Goal: Book appointment/travel/reservation

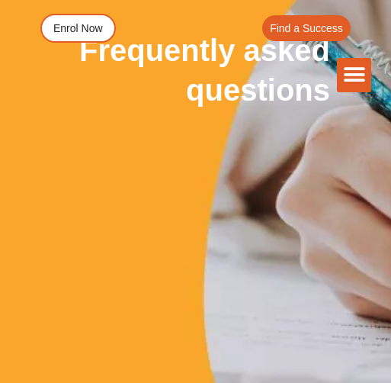
click at [152, 149] on div "Frequently asked questions" at bounding box center [195, 69] width 391 height 201
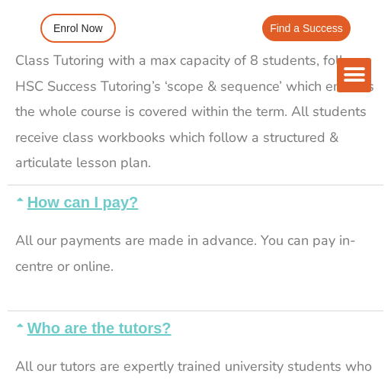
scroll to position [918, 0]
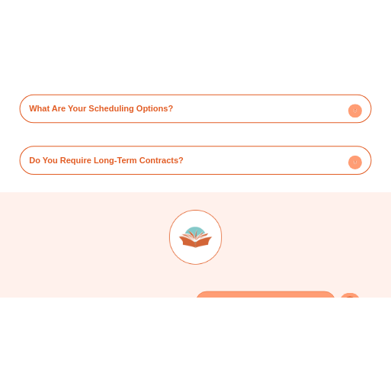
scroll to position [7959, 0]
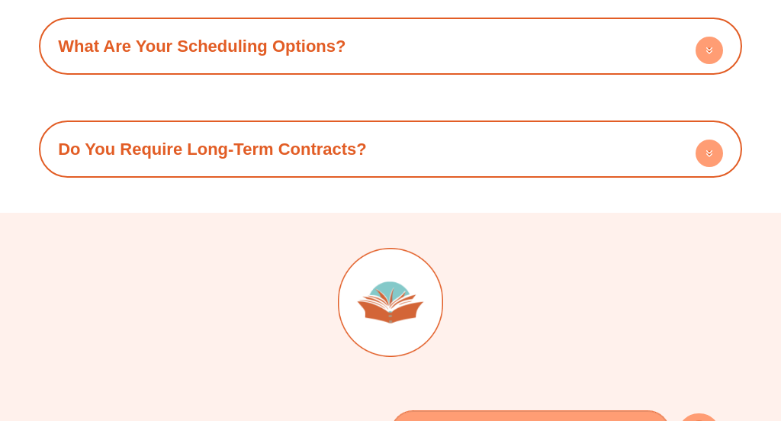
type input "**********"
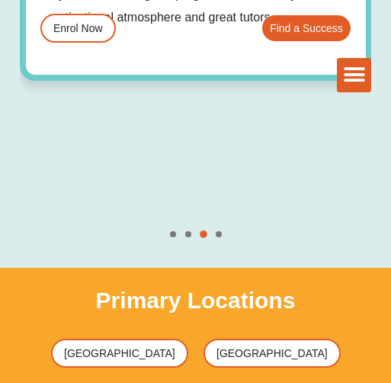
scroll to position [6357, 0]
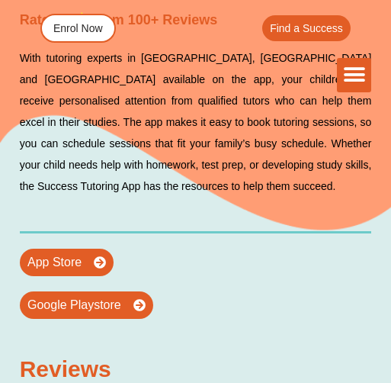
click at [354, 77] on icon "Menu Toggle" at bounding box center [354, 74] width 23 height 23
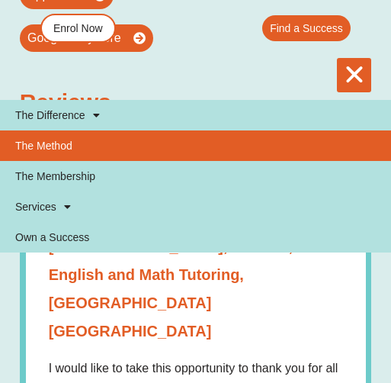
scroll to position [6632, 0]
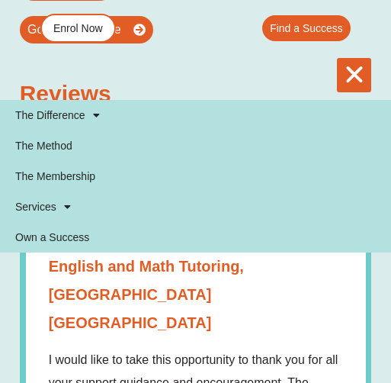
click at [357, 64] on icon "Menu Toggle" at bounding box center [354, 74] width 23 height 23
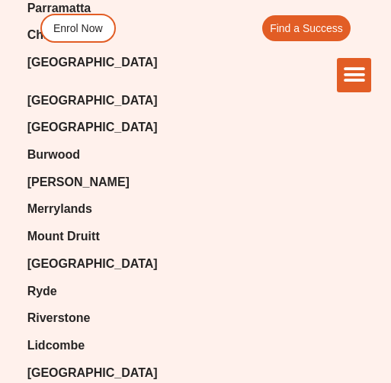
scroll to position [11978, 0]
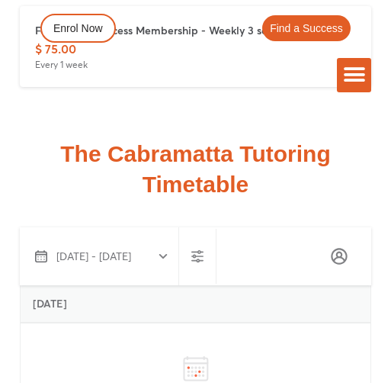
scroll to position [4601, 0]
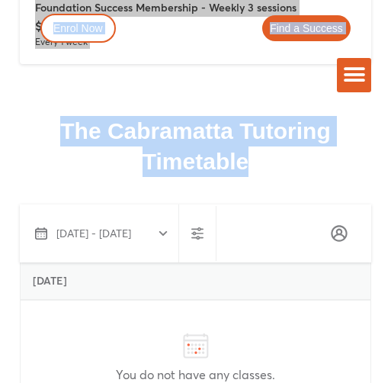
drag, startPoint x: 20, startPoint y: 75, endPoint x: 248, endPoint y: 352, distance: 358.9
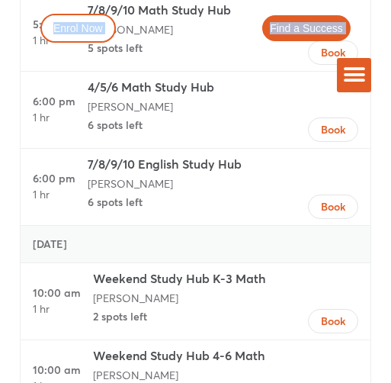
scroll to position [5601, 0]
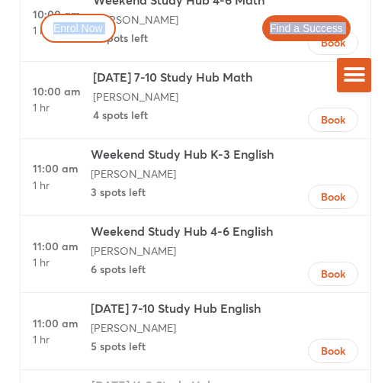
scroll to position [5956, 0]
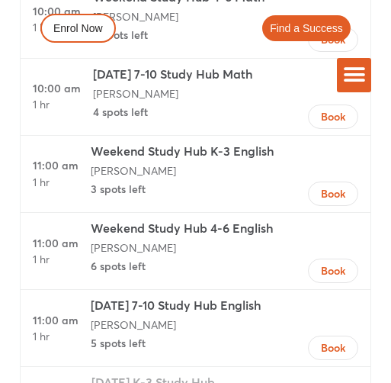
drag, startPoint x: 198, startPoint y: 298, endPoint x: 27, endPoint y: 185, distance: 204.9
click at [27, 183] on div "[DATE] 10:00 am 1 hr Weekend Study Hub K-3 Math [PERSON_NAME] 2 spots left Book…" at bounding box center [196, 266] width 352 height 799
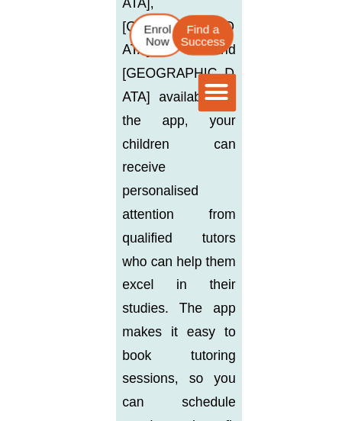
scroll to position [7183, 0]
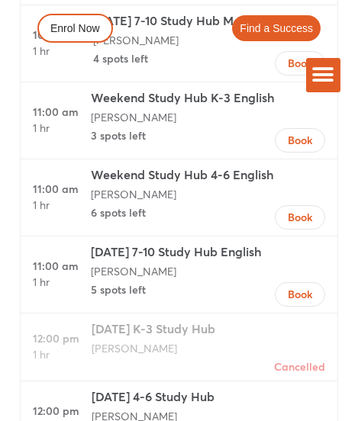
click at [251, 261] on li "[PERSON_NAME]" at bounding box center [199, 271] width 216 height 21
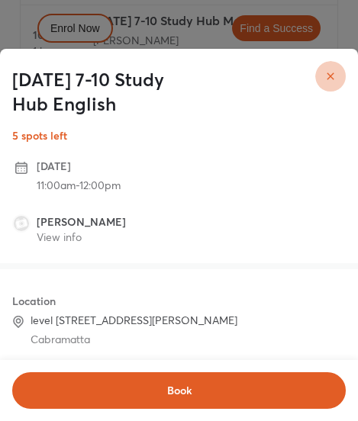
click at [324, 83] on button "close" at bounding box center [330, 76] width 31 height 31
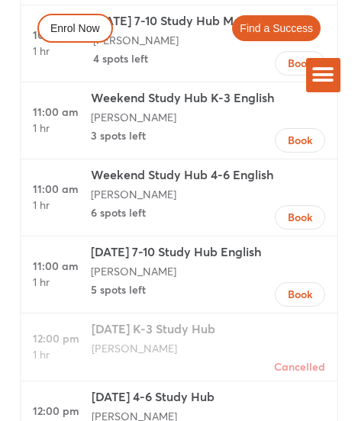
click at [284, 264] on div "[PERSON_NAME]" at bounding box center [199, 271] width 216 height 15
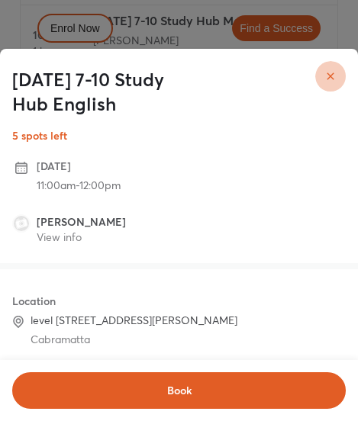
click at [335, 86] on button "close" at bounding box center [330, 76] width 31 height 31
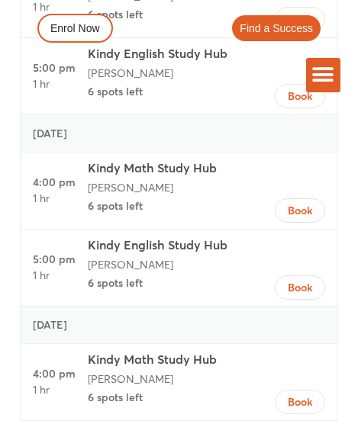
scroll to position [8086, 0]
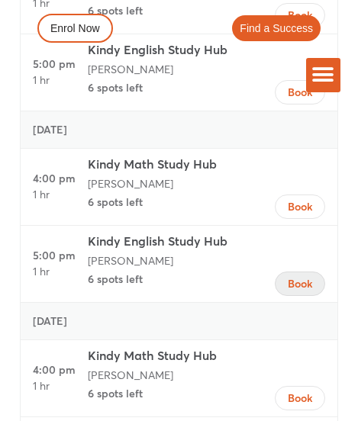
click at [304, 276] on span "Book" at bounding box center [300, 283] width 24 height 15
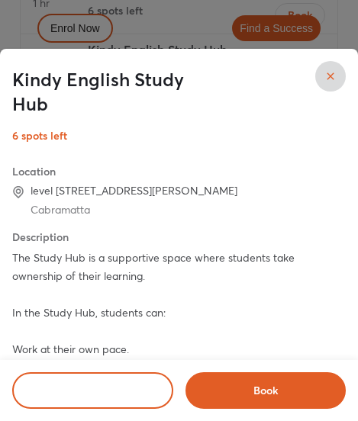
scroll to position [214, 0]
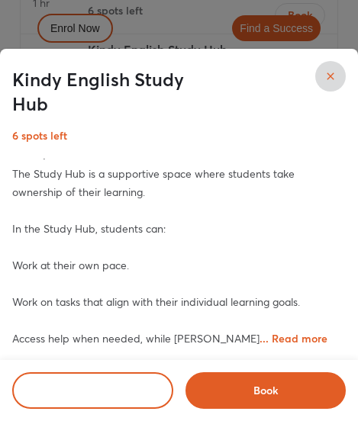
click at [259, 339] on span "... Read more" at bounding box center [293, 338] width 68 height 14
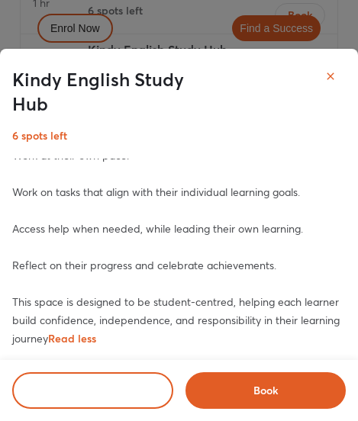
click at [329, 72] on icon "close" at bounding box center [330, 76] width 12 height 12
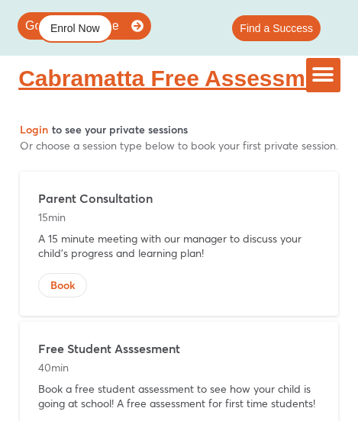
scroll to position [10313, 0]
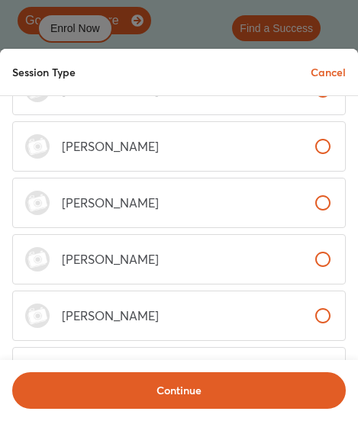
scroll to position [283, 0]
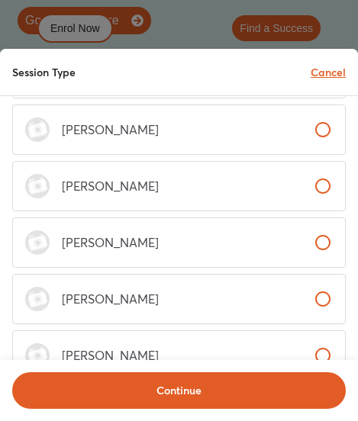
click at [328, 76] on p "Cancel" at bounding box center [328, 72] width 35 height 16
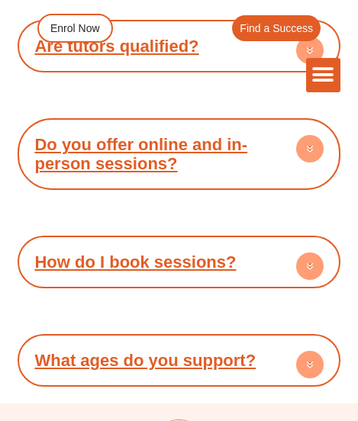
scroll to position [11141, 0]
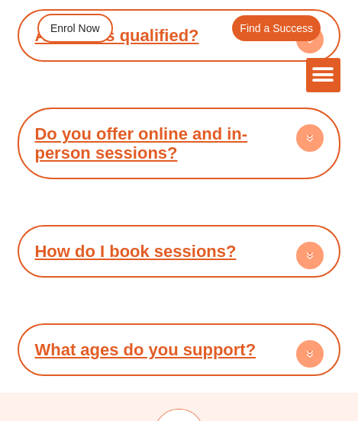
click at [231, 340] on link "What ages do you support?" at bounding box center [144, 349] width 221 height 19
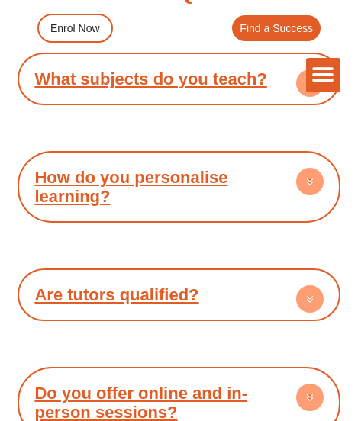
scroll to position [10873, 0]
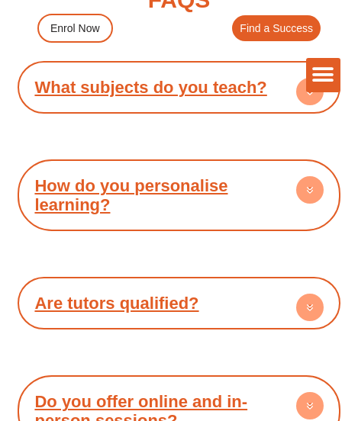
click at [150, 294] on link "Are tutors qualified?" at bounding box center [116, 303] width 164 height 19
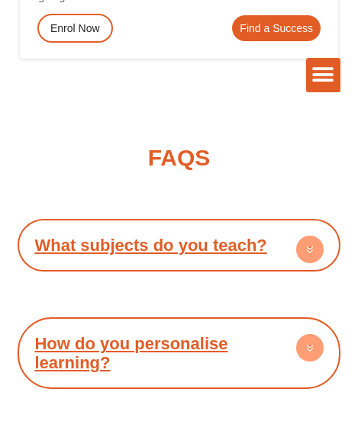
scroll to position [10695, 0]
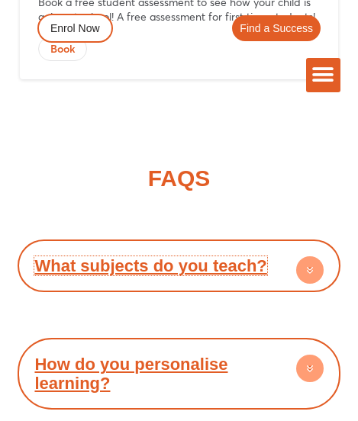
click at [155, 256] on link "What subjects do you teach?" at bounding box center [150, 265] width 232 height 19
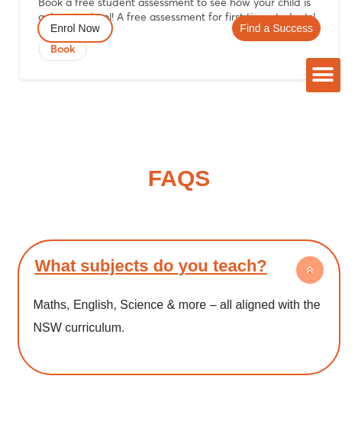
click at [312, 256] on circle at bounding box center [309, 269] width 27 height 27
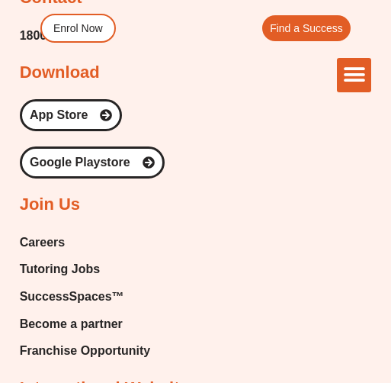
scroll to position [11063, 0]
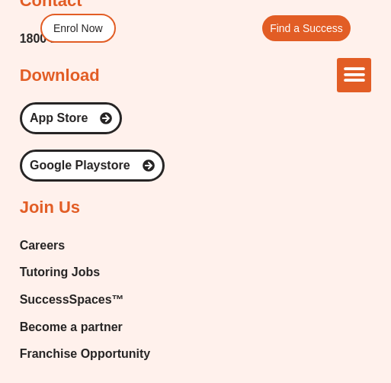
click at [175, 66] on div "The Difference Personalised Program Inspirational Tutors Motivational Learning …" at bounding box center [196, 75] width 353 height 34
